Goal: Task Accomplishment & Management: Manage account settings

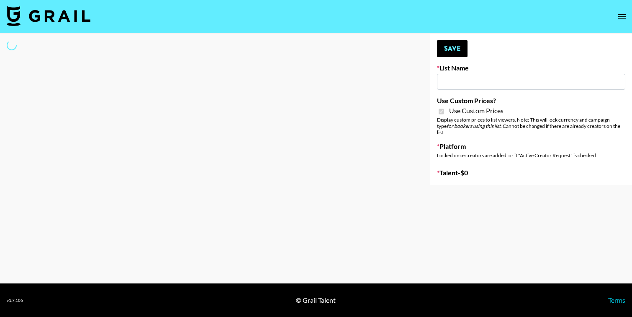
type input "HaruHaru Wonder 15/10"
checkbox input "true"
select select "Brand"
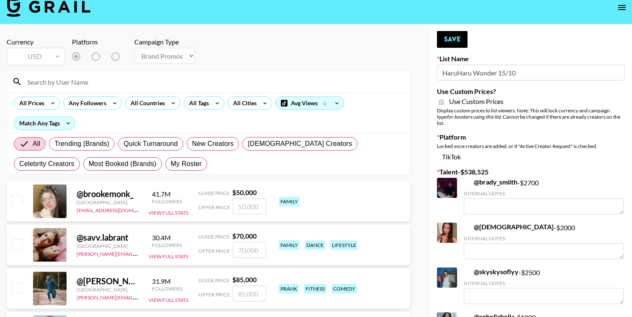
scroll to position [21, 0]
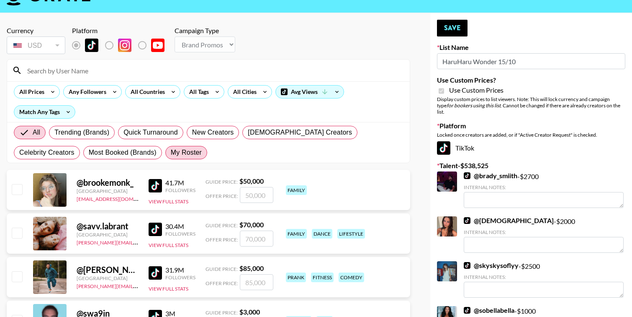
click at [171, 155] on span "My Roster" at bounding box center [186, 152] width 31 height 10
click at [171, 152] on input "My Roster" at bounding box center [171, 152] width 0 height 0
radio input "true"
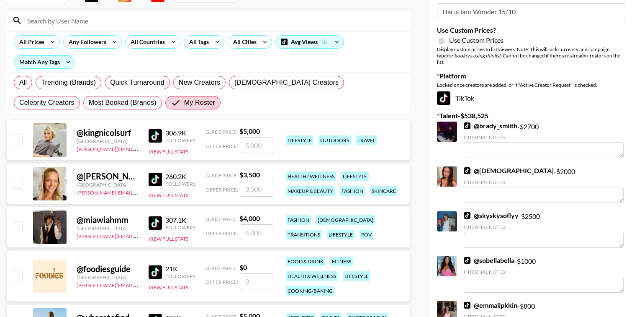
click at [16, 226] on input "checkbox" at bounding box center [17, 226] width 10 height 10
checkbox input "true"
type input "4000"
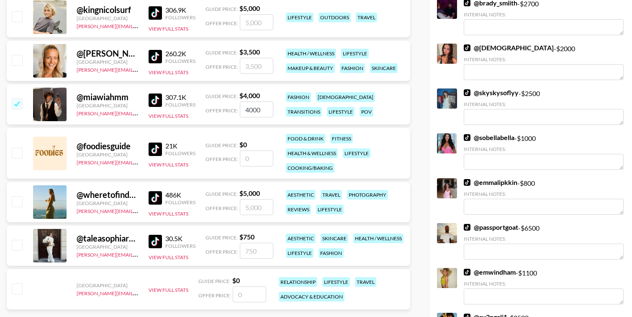
scroll to position [193, 0]
click at [22, 245] on input "checkbox" at bounding box center [17, 244] width 10 height 10
checkbox input "true"
type input "750"
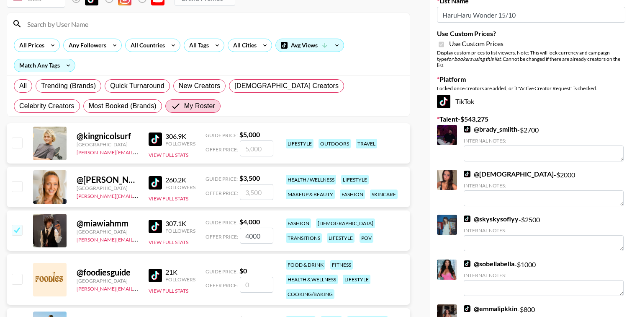
scroll to position [0, 0]
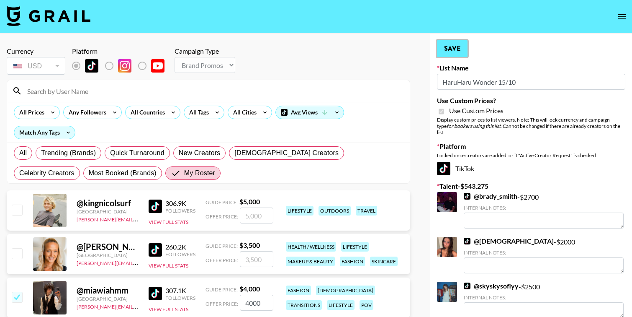
click at [456, 50] on button "Save" at bounding box center [452, 48] width 31 height 17
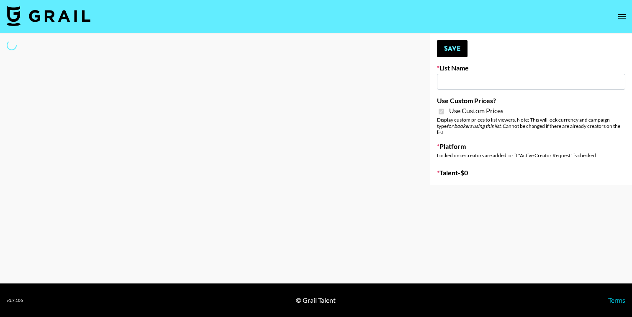
type input "Walmart Fashion"
checkbox input "true"
select select "Brand"
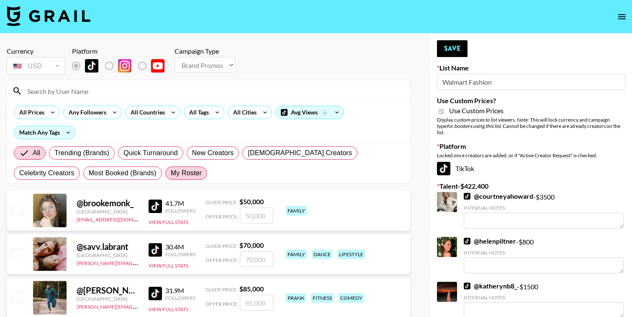
click at [171, 172] on span "My Roster" at bounding box center [186, 173] width 31 height 10
click at [171, 173] on input "My Roster" at bounding box center [171, 173] width 0 height 0
radio input "true"
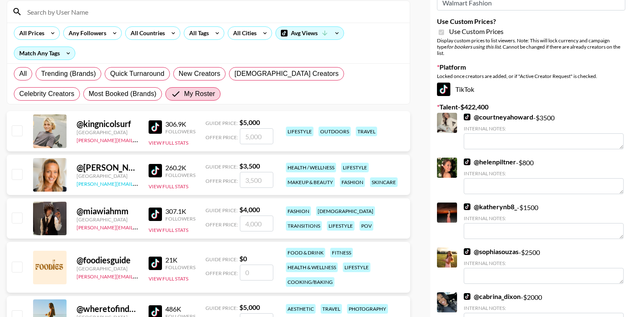
scroll to position [80, 0]
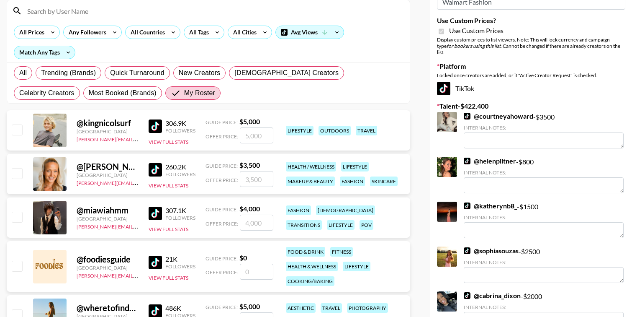
click at [20, 222] on div at bounding box center [16, 217] width 13 height 14
click at [16, 214] on input "checkbox" at bounding box center [17, 216] width 10 height 10
checkbox input "true"
type input "4000"
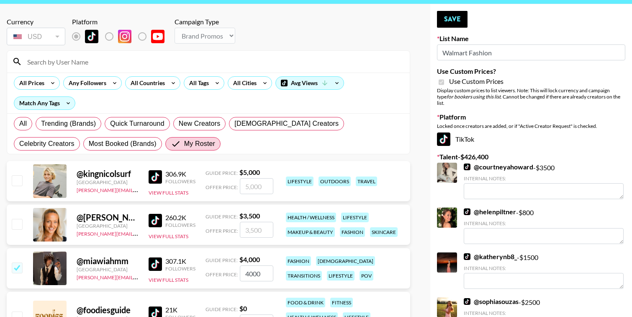
scroll to position [32, 0]
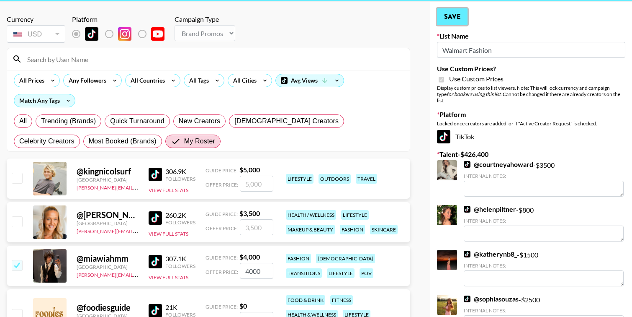
click at [464, 18] on button "Save" at bounding box center [452, 16] width 31 height 17
